Goal: Task Accomplishment & Management: Manage account settings

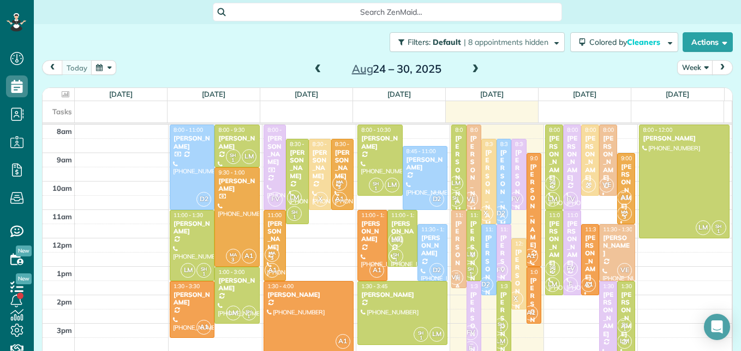
scroll to position [5, 5]
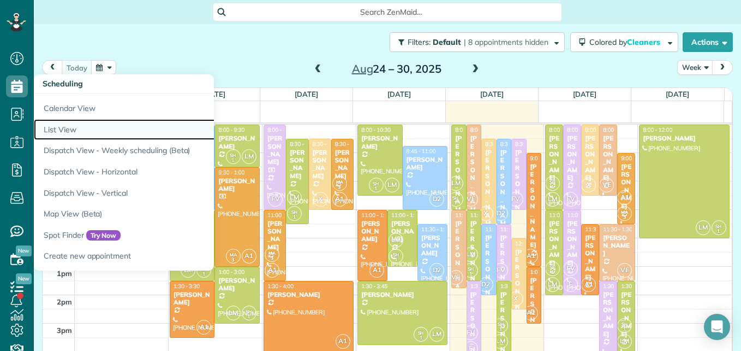
click at [55, 126] on link "List View" at bounding box center [170, 129] width 273 height 21
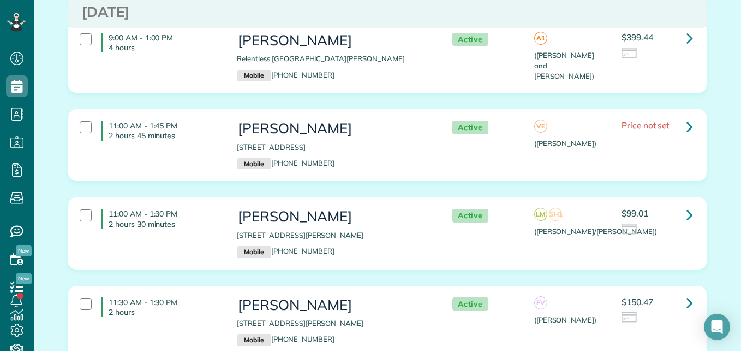
scroll to position [526, 0]
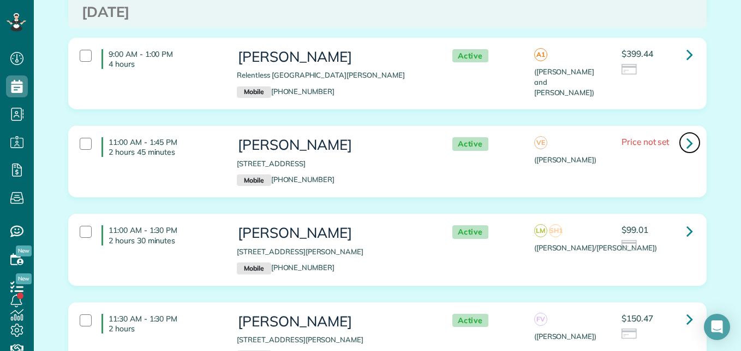
click at [688, 142] on icon at bounding box center [690, 142] width 7 height 19
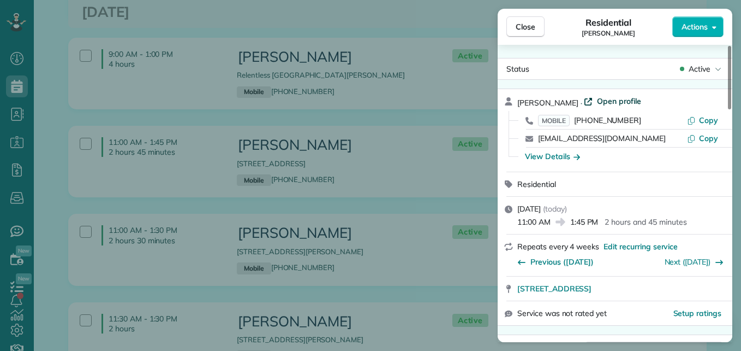
click at [601, 99] on span "Open profile" at bounding box center [619, 101] width 44 height 11
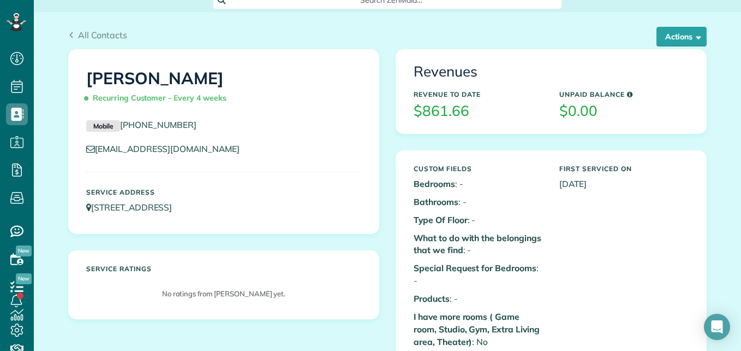
scroll to position [10, 0]
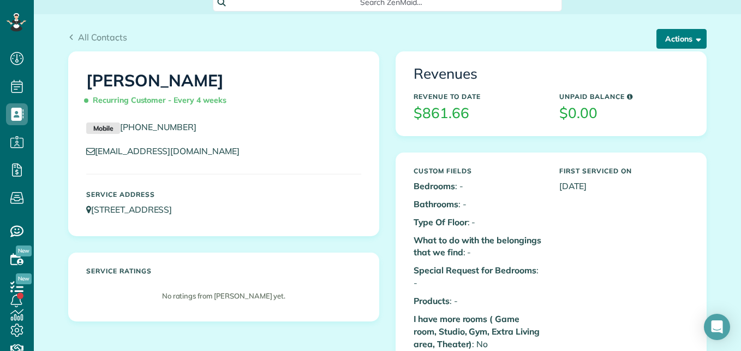
click at [661, 38] on button "Actions" at bounding box center [682, 39] width 50 height 20
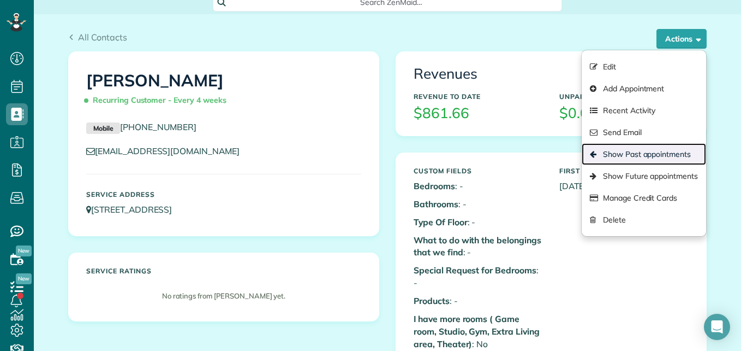
click at [623, 154] on link "Show Past appointments" at bounding box center [644, 154] width 124 height 22
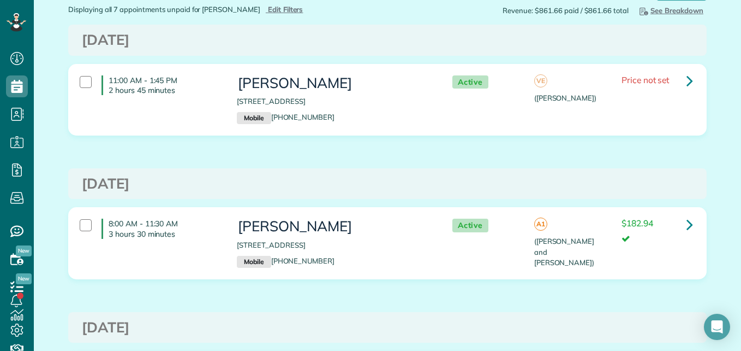
scroll to position [61, 0]
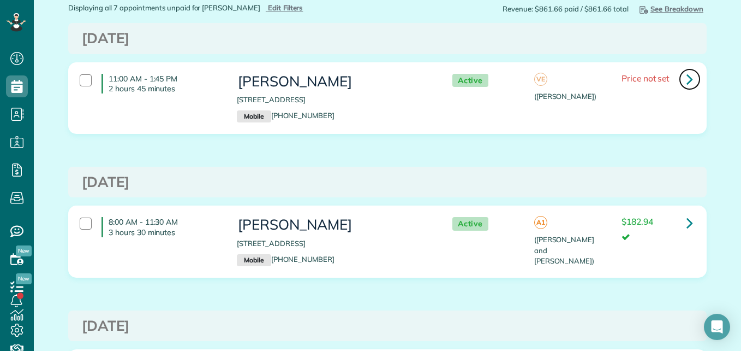
click at [691, 77] on link at bounding box center [690, 79] width 22 height 22
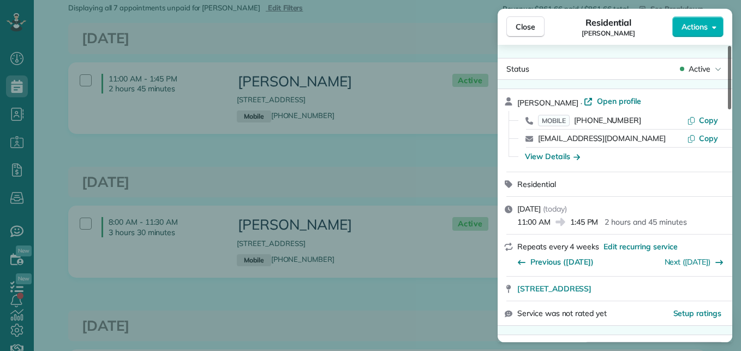
click at [730, 79] on div at bounding box center [729, 77] width 3 height 63
click at [530, 25] on span "Close" at bounding box center [526, 26] width 20 height 11
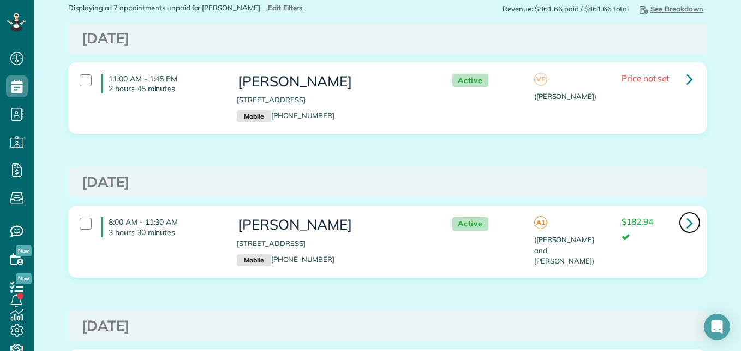
click at [687, 227] on icon at bounding box center [690, 222] width 7 height 19
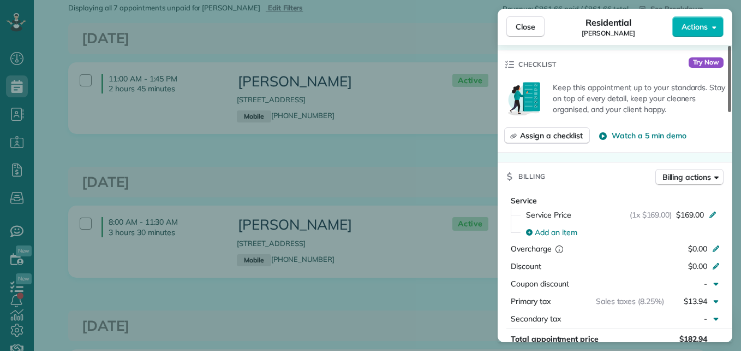
scroll to position [377, 0]
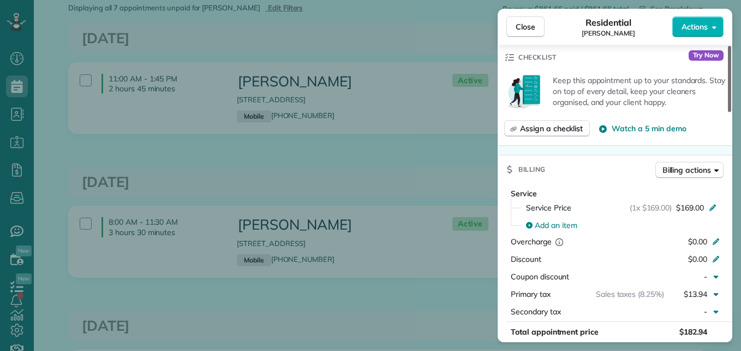
drag, startPoint x: 729, startPoint y: 96, endPoint x: 739, endPoint y: 179, distance: 84.0
click at [732, 112] on div at bounding box center [729, 79] width 3 height 66
click at [525, 21] on button "Close" at bounding box center [526, 26] width 38 height 21
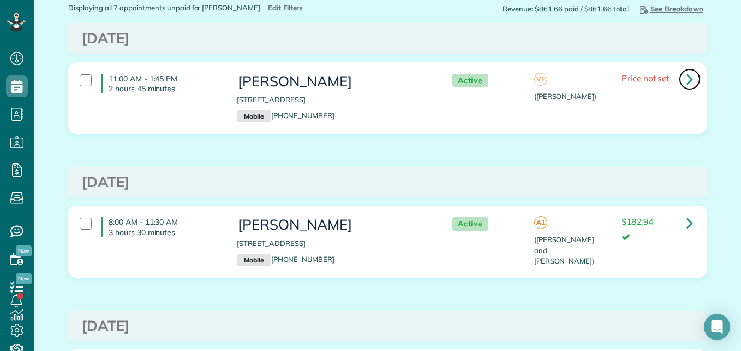
click at [687, 82] on icon at bounding box center [690, 78] width 7 height 19
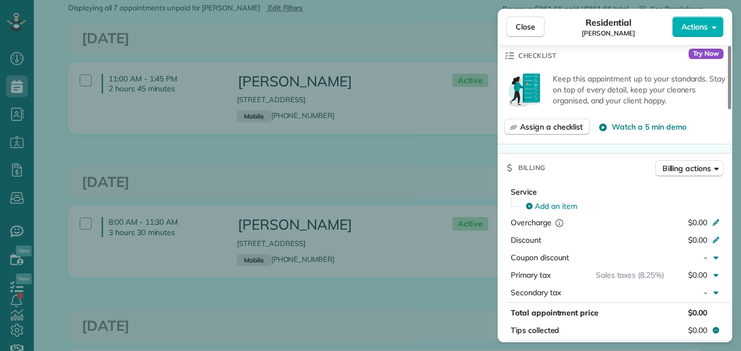
drag, startPoint x: 732, startPoint y: 111, endPoint x: 741, endPoint y: 191, distance: 80.2
click at [732, 109] on div at bounding box center [729, 77] width 3 height 63
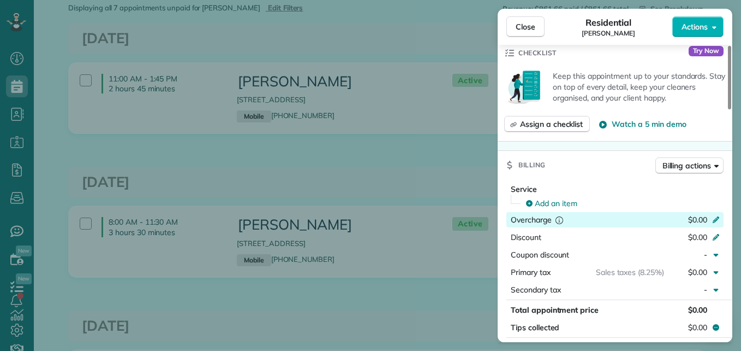
click at [716, 221] on icon at bounding box center [716, 219] width 7 height 7
type input "***"
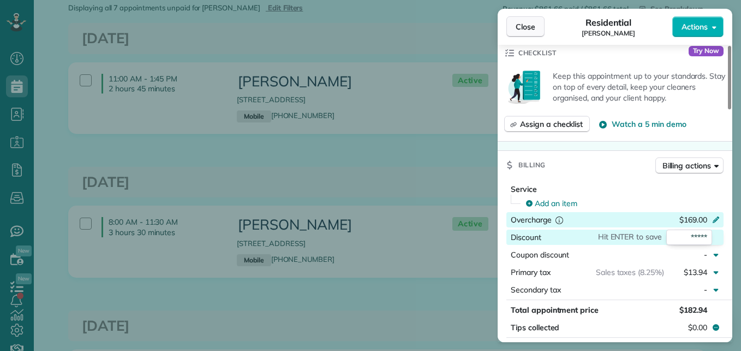
click at [526, 23] on span "Close" at bounding box center [526, 26] width 20 height 11
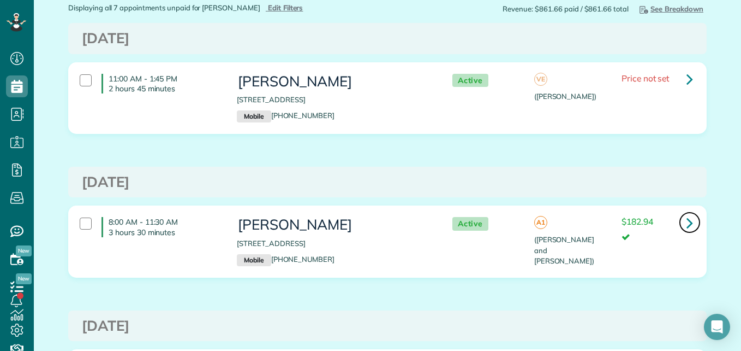
click at [687, 220] on icon at bounding box center [690, 222] width 7 height 19
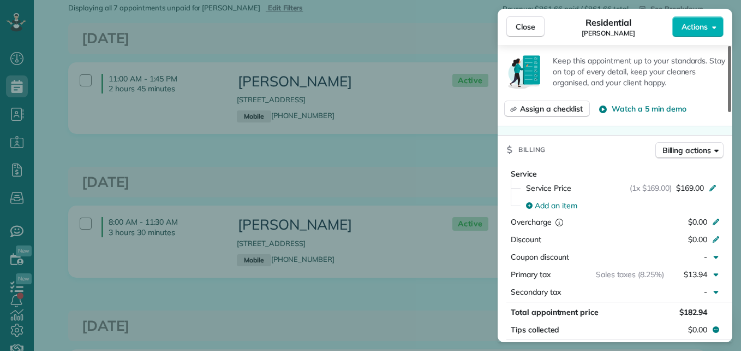
scroll to position [401, 0]
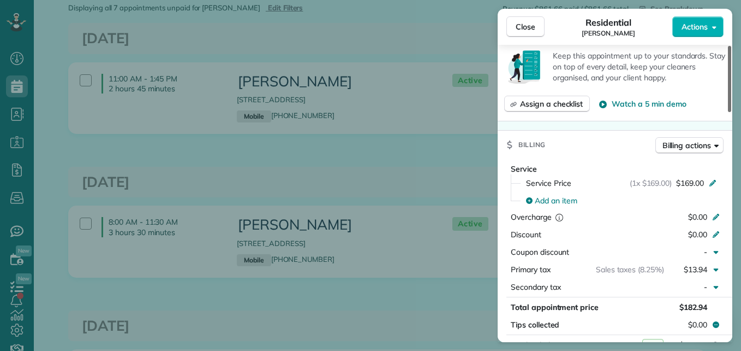
drag, startPoint x: 731, startPoint y: 102, endPoint x: 731, endPoint y: 190, distance: 88.4
click at [731, 112] on div at bounding box center [729, 79] width 3 height 66
click at [529, 27] on span "Close" at bounding box center [526, 26] width 20 height 11
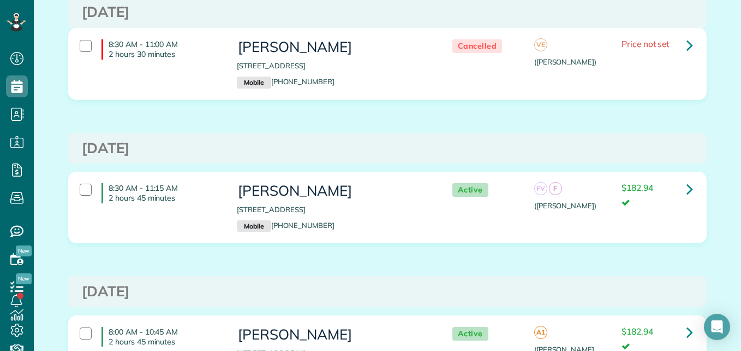
scroll to position [388, 0]
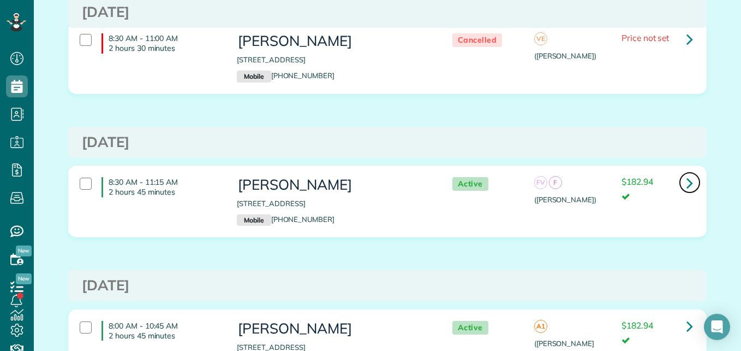
click at [687, 183] on icon at bounding box center [690, 182] width 7 height 19
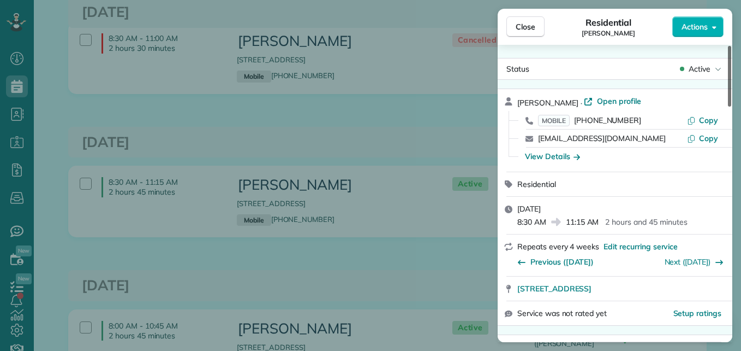
drag, startPoint x: 731, startPoint y: 96, endPoint x: 725, endPoint y: 50, distance: 46.8
click at [728, 50] on div at bounding box center [729, 76] width 3 height 61
click at [524, 31] on span "Close" at bounding box center [526, 26] width 20 height 11
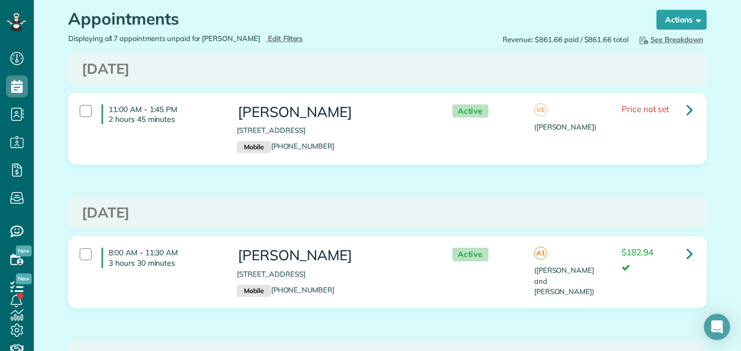
scroll to position [23, 0]
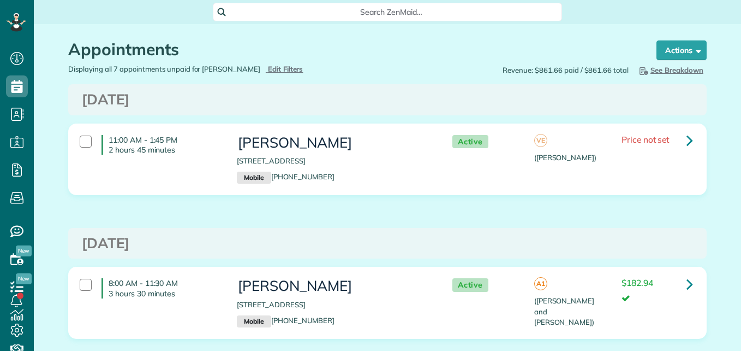
scroll to position [5, 5]
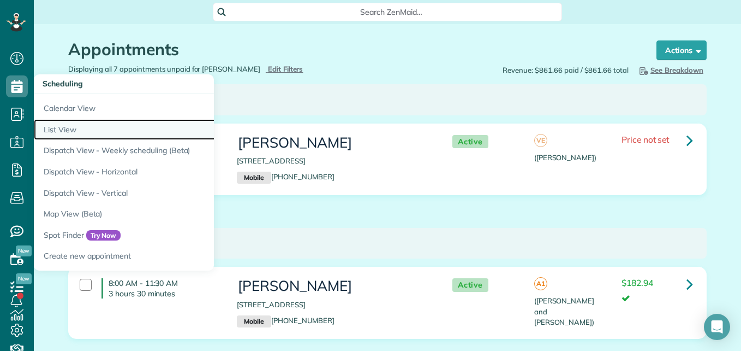
click at [63, 128] on link "List View" at bounding box center [170, 129] width 273 height 21
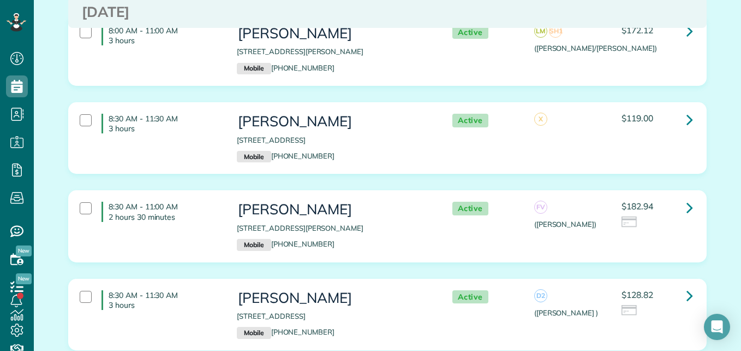
scroll to position [230, 0]
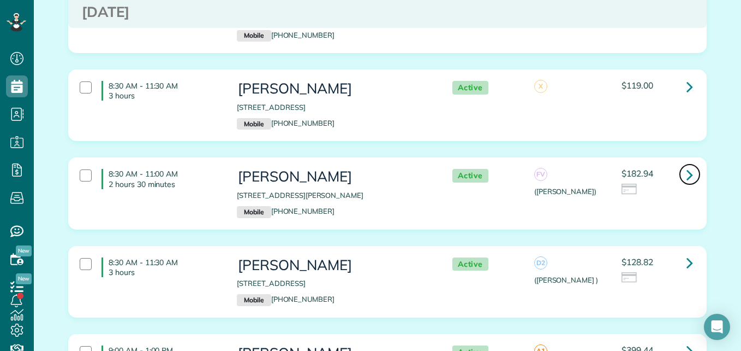
click at [690, 174] on link at bounding box center [690, 174] width 22 height 22
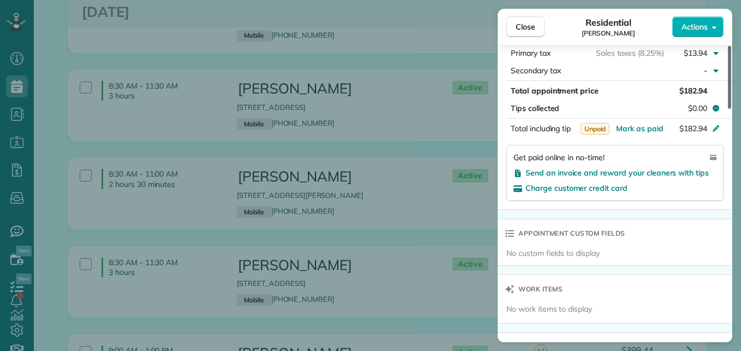
drag, startPoint x: 727, startPoint y: 71, endPoint x: 732, endPoint y: 203, distance: 132.2
click at [732, 109] on div at bounding box center [729, 77] width 3 height 63
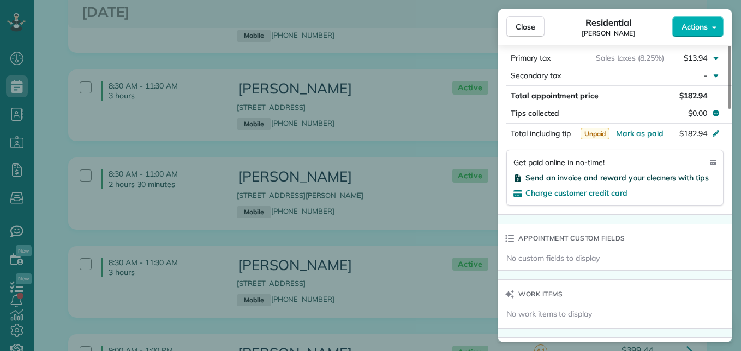
click at [688, 176] on span "Send an invoice and reward your cleaners with tips" at bounding box center [617, 178] width 183 height 10
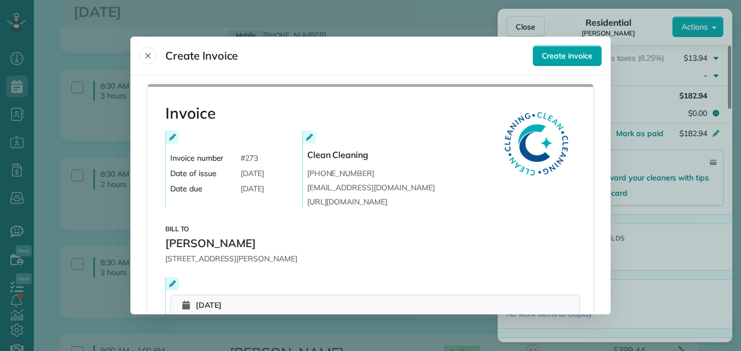
click at [569, 59] on span "Create invoice" at bounding box center [567, 55] width 51 height 11
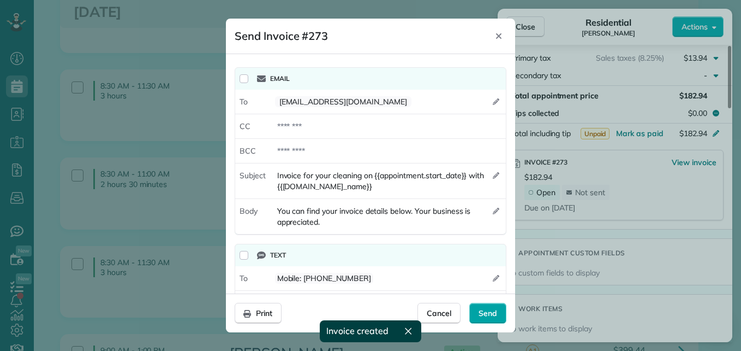
click at [477, 316] on div "Send" at bounding box center [488, 312] width 37 height 21
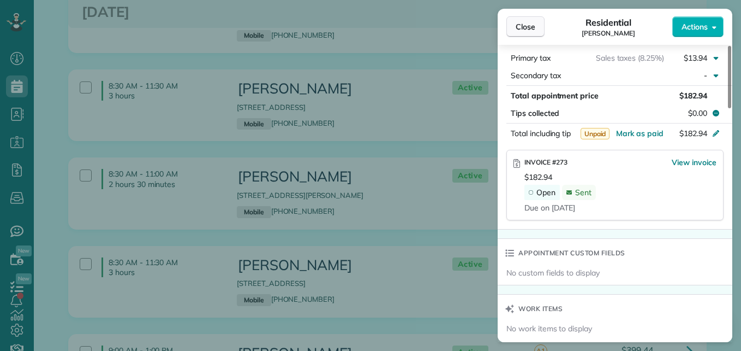
click at [522, 21] on span "Close" at bounding box center [526, 26] width 20 height 11
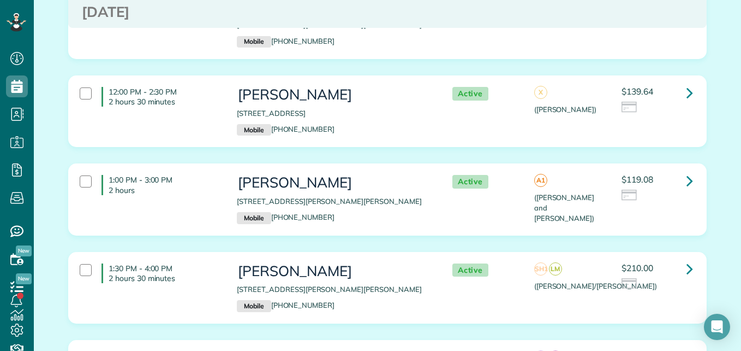
scroll to position [863, 0]
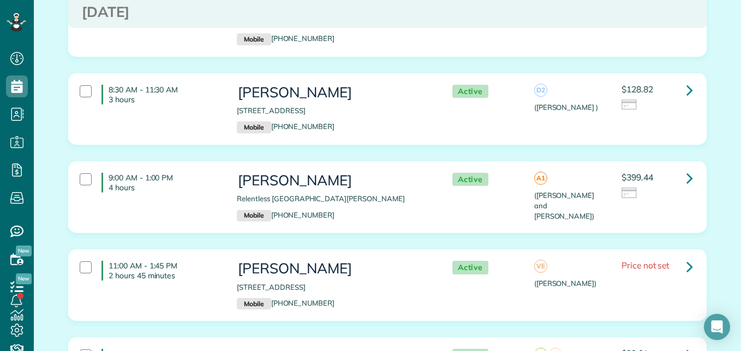
scroll to position [419, 0]
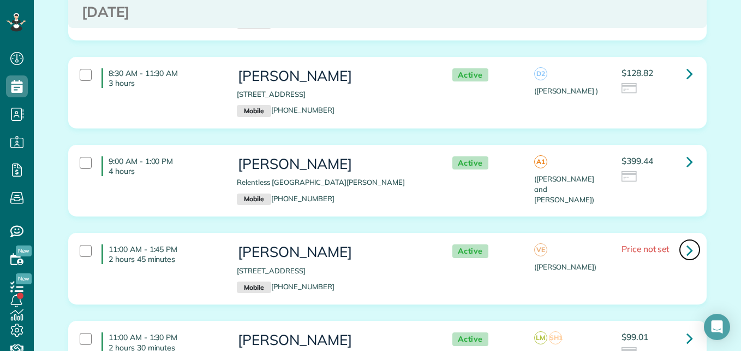
click at [688, 252] on icon at bounding box center [690, 249] width 7 height 19
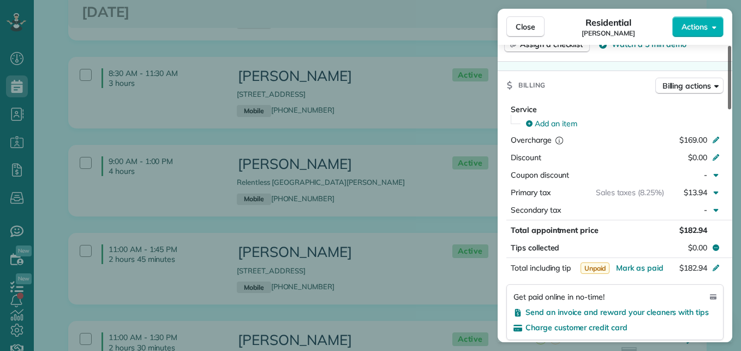
scroll to position [481, 0]
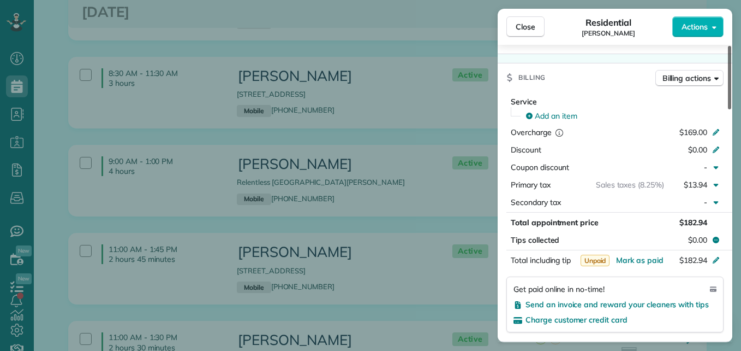
drag, startPoint x: 729, startPoint y: 102, endPoint x: 742, endPoint y: 204, distance: 102.3
click at [732, 109] on div at bounding box center [729, 77] width 3 height 63
click at [711, 129] on div "$169.00" at bounding box center [658, 133] width 106 height 13
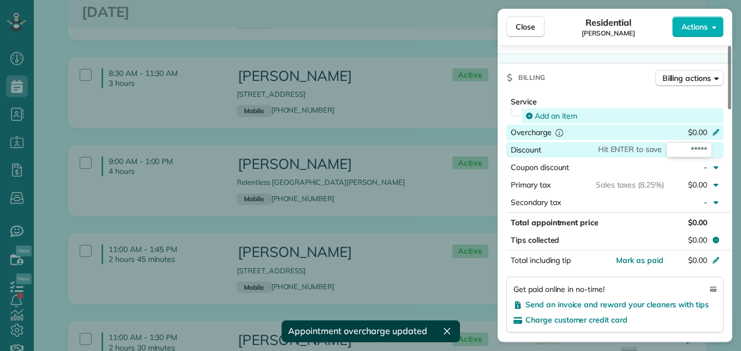
click at [553, 114] on span "Add an item" at bounding box center [556, 115] width 43 height 11
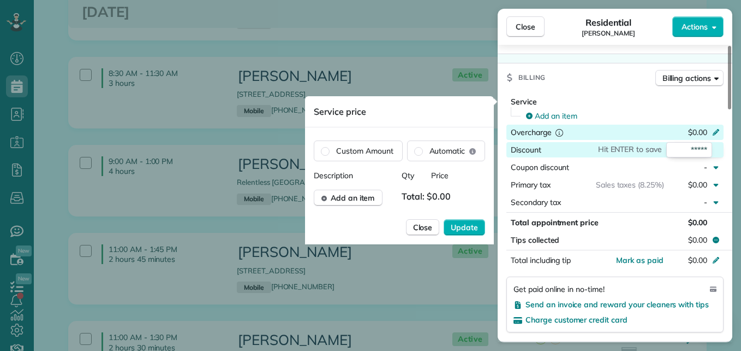
drag, startPoint x: 458, startPoint y: 194, endPoint x: 407, endPoint y: 208, distance: 52.1
click at [407, 208] on div "Description Qty Price Add an item Total: $0.00 Close Update" at bounding box center [399, 207] width 171 height 74
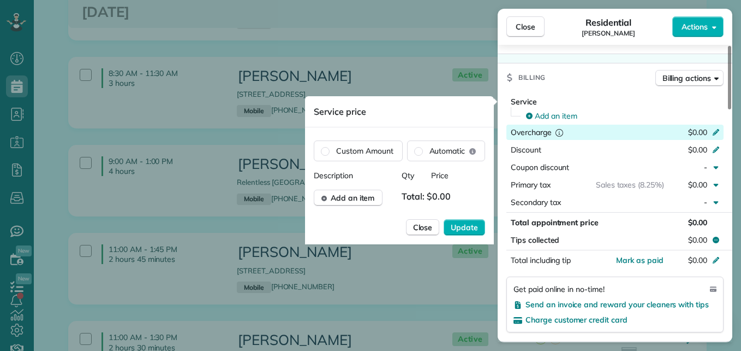
click at [464, 183] on div "Description Qty Price Add an item Total: $0.00" at bounding box center [399, 188] width 171 height 36
click at [460, 175] on div "Description Qty Price" at bounding box center [399, 175] width 171 height 11
click at [449, 192] on span "Total: $0.00" at bounding box center [429, 197] width 54 height 16
click at [448, 192] on span "Total: $0.00" at bounding box center [429, 197] width 54 height 16
click at [342, 193] on span "Add an item" at bounding box center [353, 197] width 44 height 11
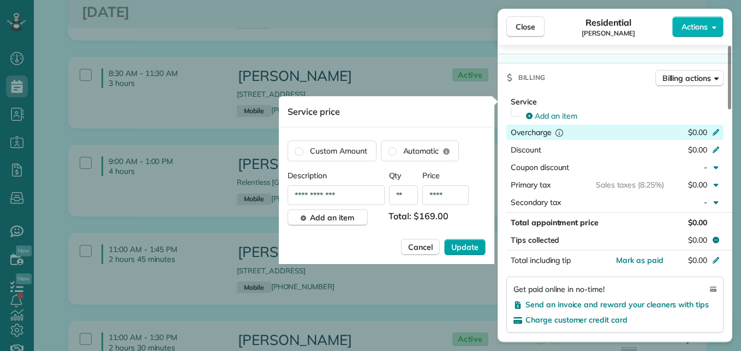
type input "****"
click at [474, 245] on span "Update" at bounding box center [465, 246] width 27 height 11
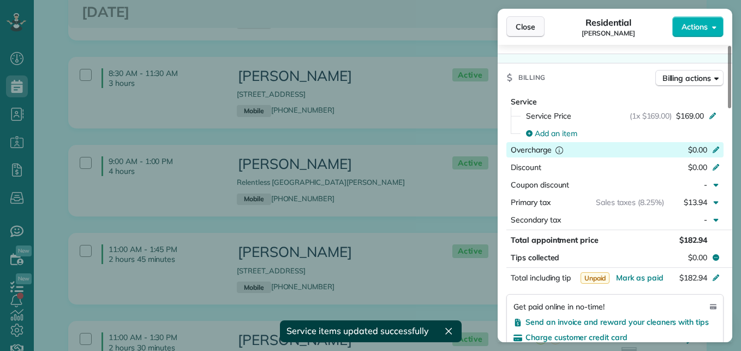
click at [530, 25] on span "Close" at bounding box center [526, 26] width 20 height 11
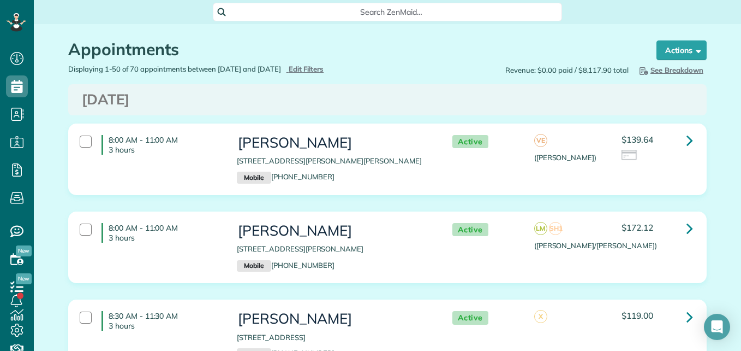
click at [334, 73] on div "Displaying 1-50 of 70 appointments between 08/28/2025 and 09/04/2025 Hide Filte…" at bounding box center [224, 69] width 328 height 10
click at [324, 69] on span "Edit Filters" at bounding box center [306, 68] width 35 height 9
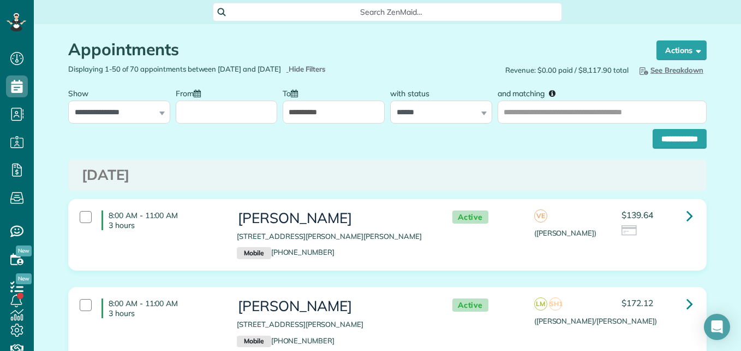
click at [220, 113] on input "From" at bounding box center [227, 111] width 102 height 23
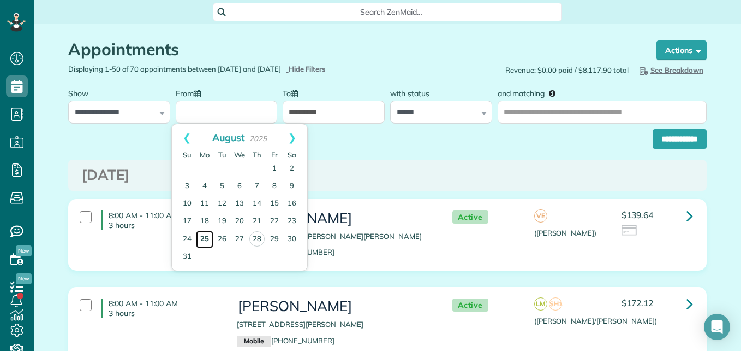
click at [203, 237] on link "25" at bounding box center [204, 238] width 17 height 17
type input "**********"
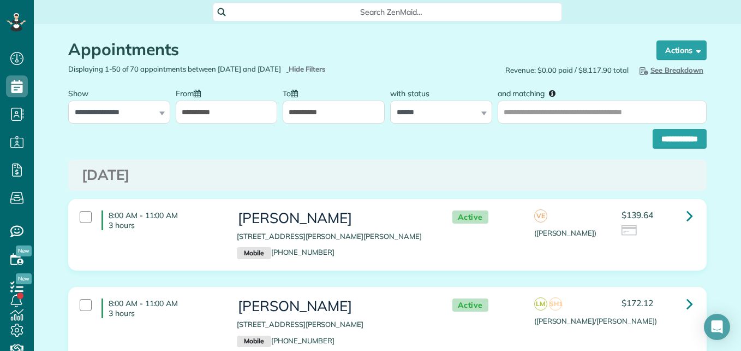
click at [695, 135] on input "**********" at bounding box center [680, 139] width 54 height 20
